Goal: Navigation & Orientation: Understand site structure

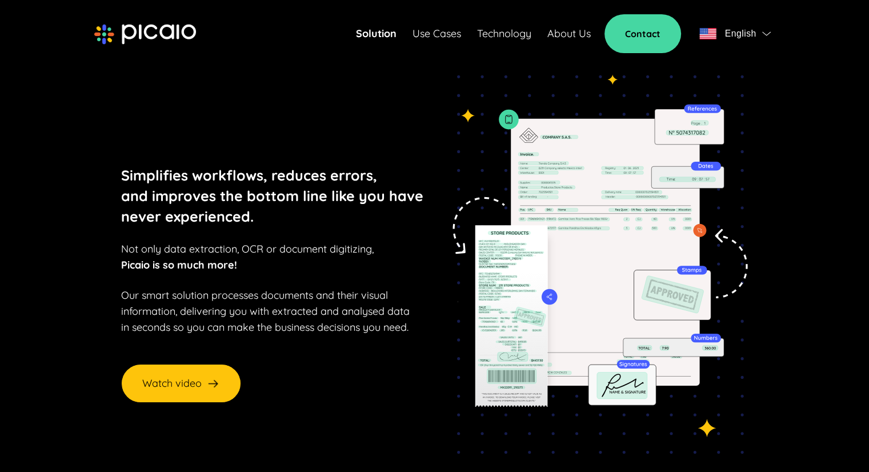
scroll to position [40, 0]
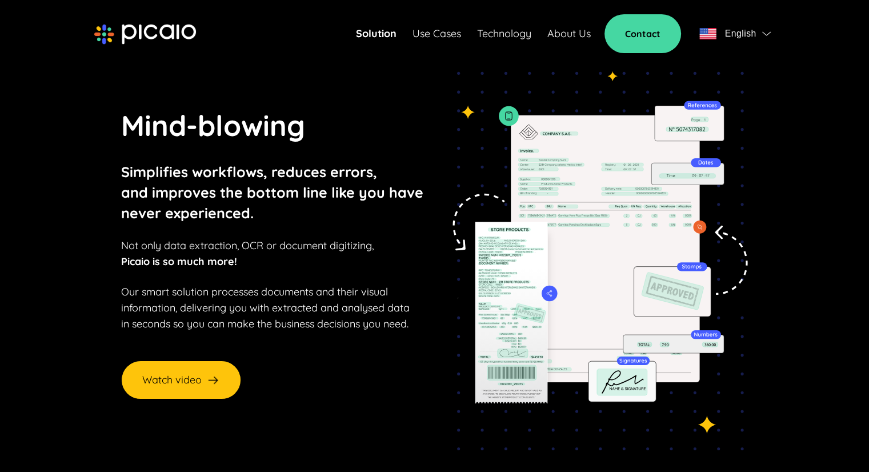
click at [484, 267] on img at bounding box center [595, 252] width 308 height 398
click at [396, 36] on div "Solution Use Cases Technology About Us" at bounding box center [473, 34] width 235 height 16
click at [380, 38] on link "Solution" at bounding box center [376, 34] width 41 height 16
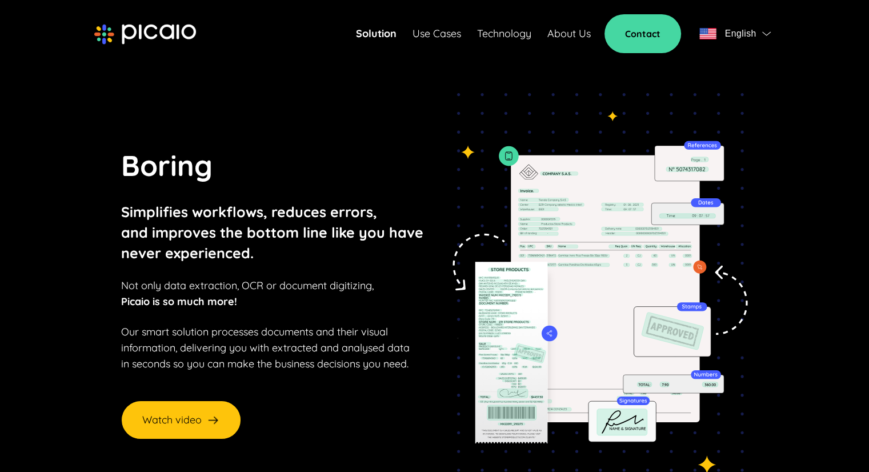
click at [380, 38] on link "Solution" at bounding box center [376, 34] width 41 height 16
click at [435, 30] on link "Use Cases" at bounding box center [437, 34] width 49 height 16
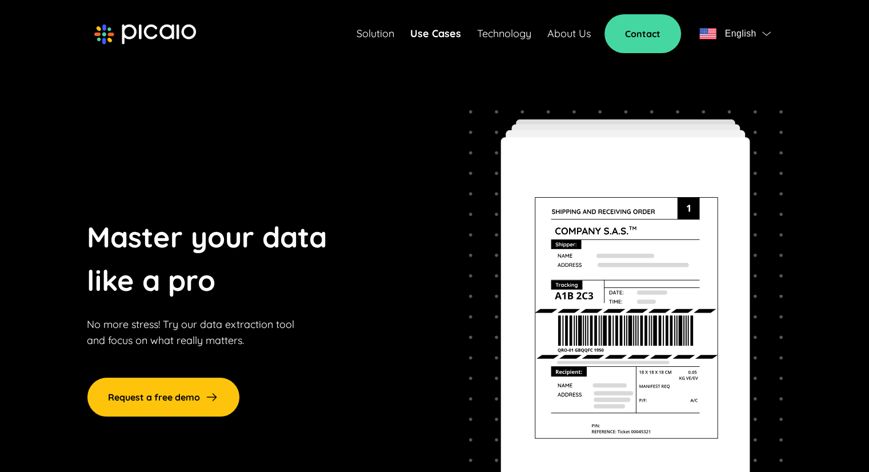
click at [377, 37] on link "Solution" at bounding box center [376, 34] width 38 height 16
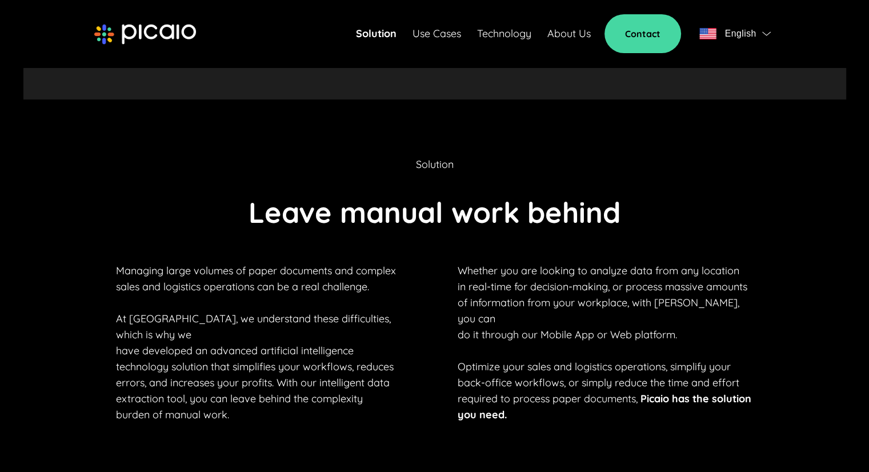
scroll to position [671, 0]
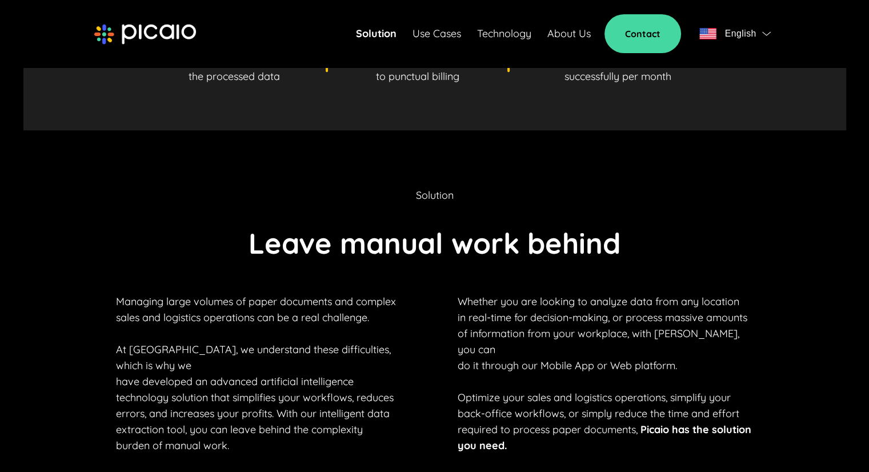
click at [508, 31] on link "Technology" at bounding box center [504, 34] width 54 height 16
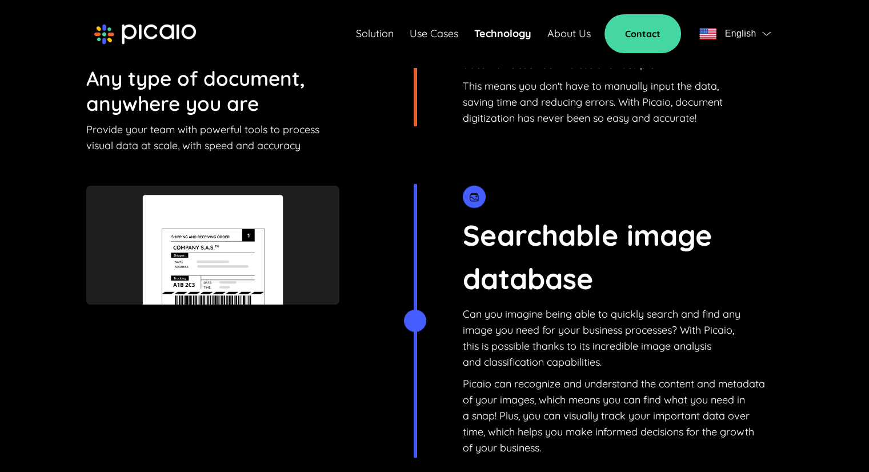
scroll to position [1582, 0]
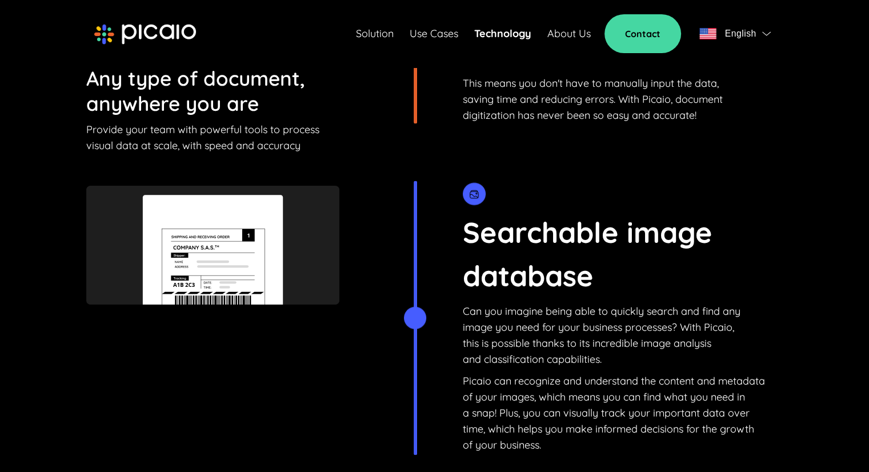
click at [530, 241] on p "Searchable image database" at bounding box center [614, 254] width 302 height 87
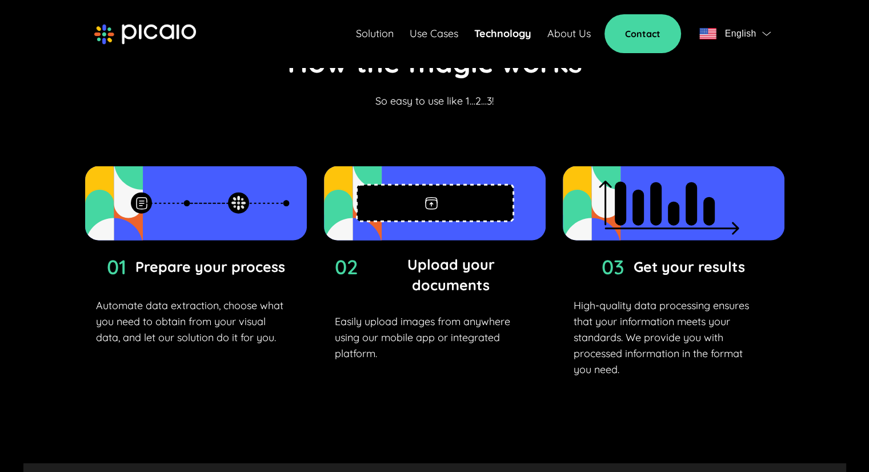
scroll to position [2605, 0]
